Goal: Task Accomplishment & Management: Manage account settings

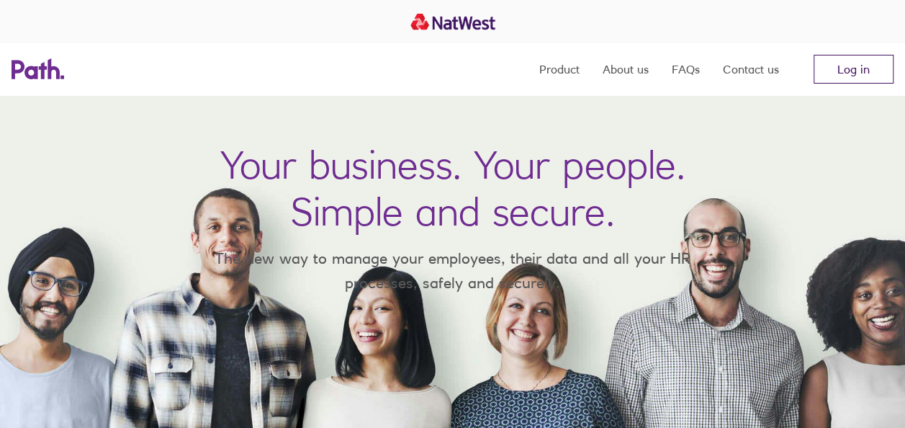
click at [846, 71] on link "Log in" at bounding box center [854, 69] width 80 height 29
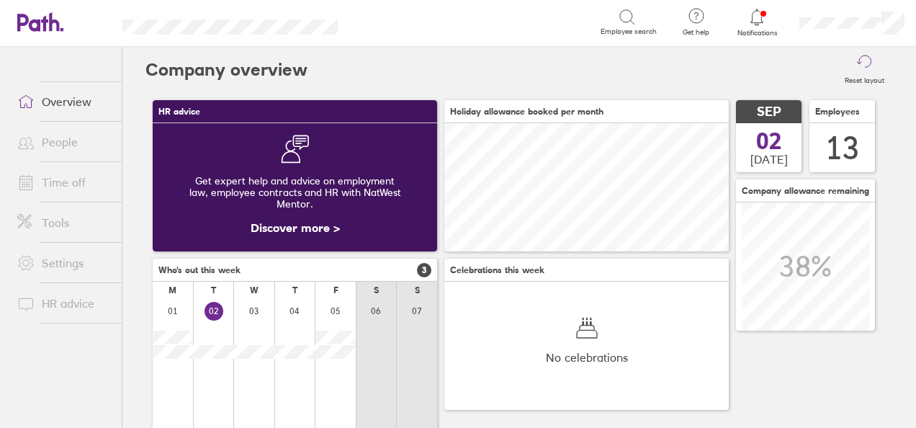
scroll to position [128, 284]
click at [63, 181] on link "Time off" at bounding box center [64, 182] width 116 height 29
